Goal: Find specific page/section

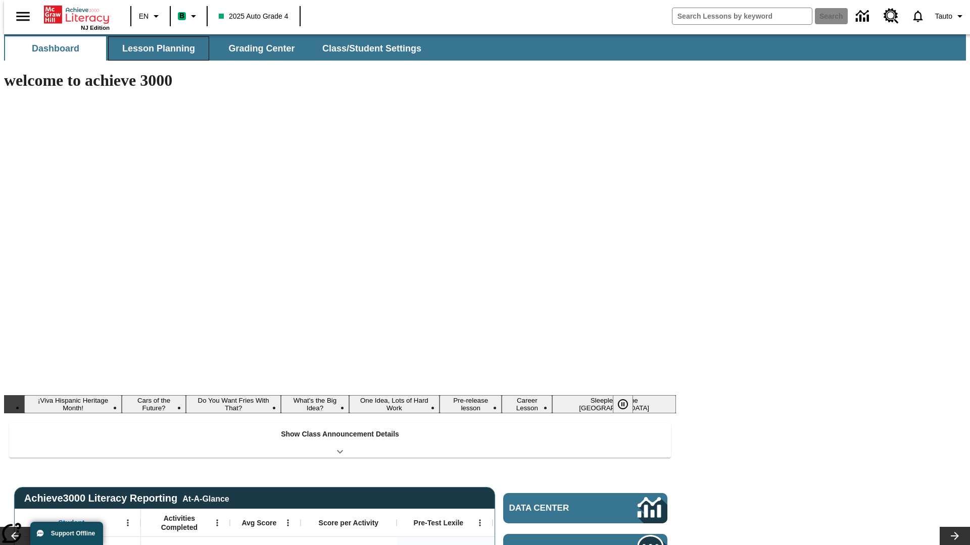
click at [155, 48] on span "Lesson Planning" at bounding box center [158, 49] width 73 height 12
